Goal: Answer question/provide support

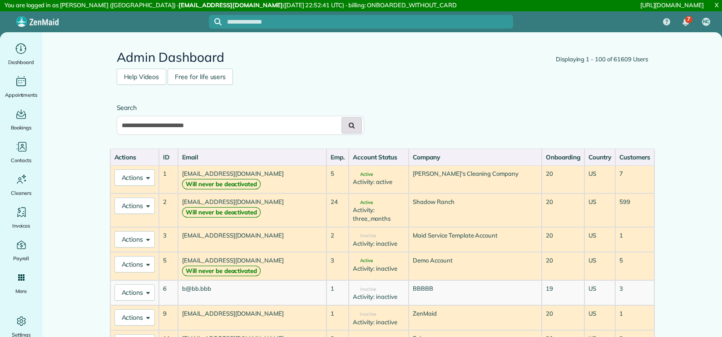
type input "**********"
click at [349, 129] on button at bounding box center [351, 125] width 20 height 16
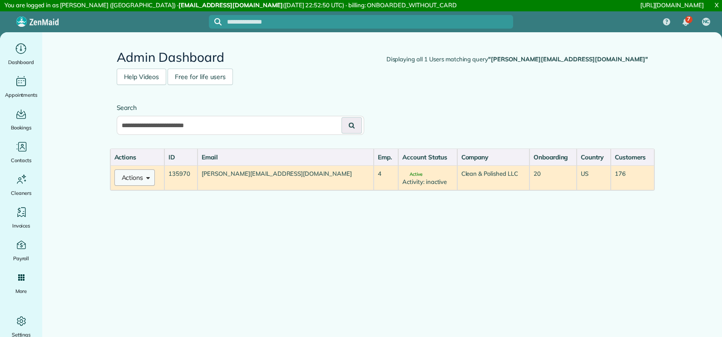
click at [144, 179] on span at bounding box center [146, 176] width 7 height 7
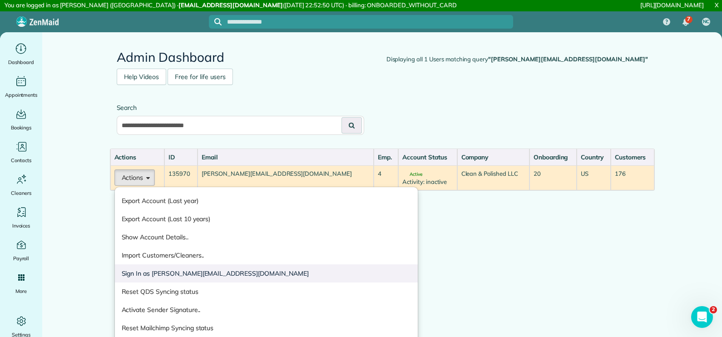
click at [157, 276] on link "Sign In as janaya@cleanandpolished.com" at bounding box center [266, 273] width 303 height 18
